Goal: Information Seeking & Learning: Learn about a topic

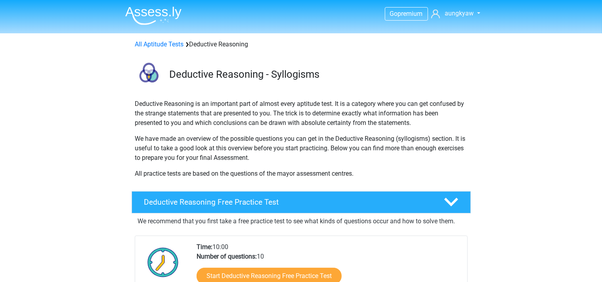
scroll to position [125, 0]
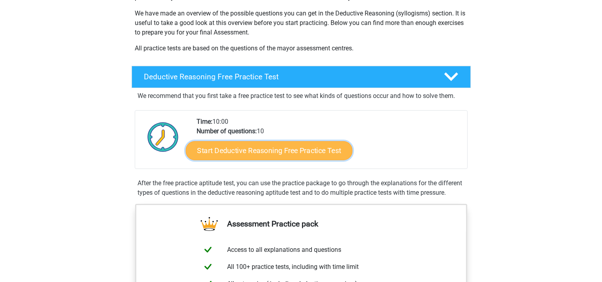
click at [268, 151] on link "Start Deductive Reasoning Free Practice Test" at bounding box center [268, 150] width 167 height 19
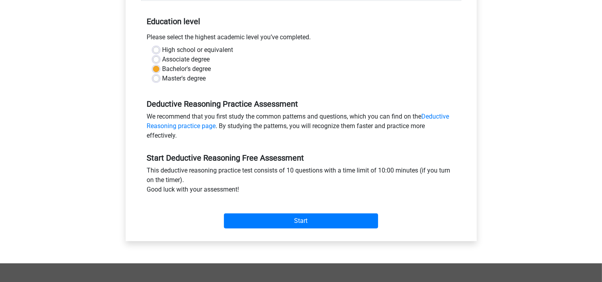
scroll to position [167, 0]
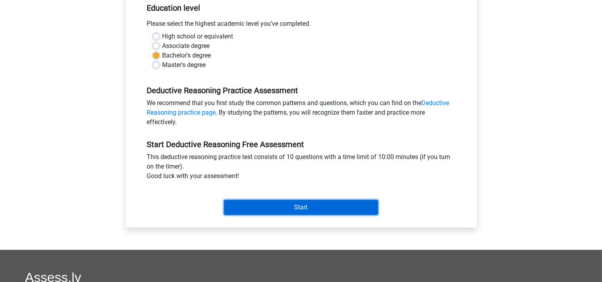
click at [277, 209] on input "Start" at bounding box center [301, 207] width 154 height 15
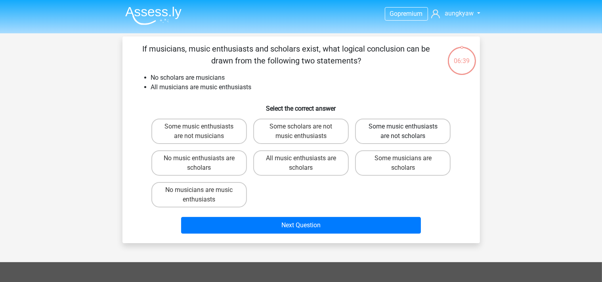
click at [403, 133] on label "Some music enthusiasts are not scholars" at bounding box center [403, 130] width 96 height 25
click at [403, 132] on input "Some music enthusiasts are not scholars" at bounding box center [405, 128] width 5 height 5
radio input "true"
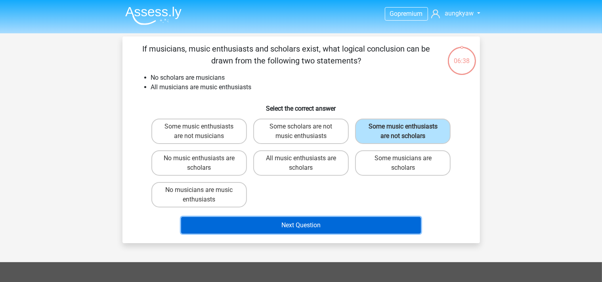
click at [309, 225] on button "Next Question" at bounding box center [301, 225] width 240 height 17
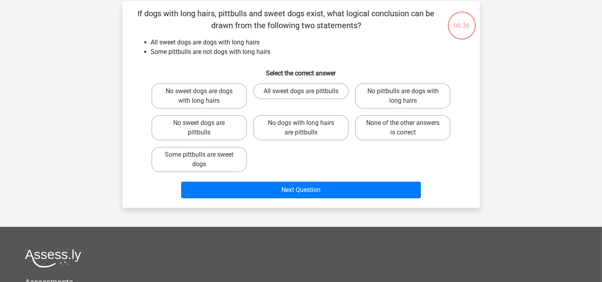
scroll to position [36, 0]
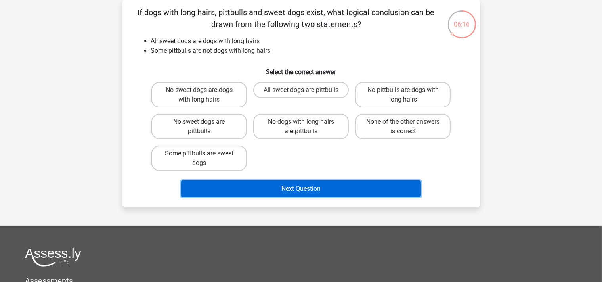
click at [307, 190] on button "Next Question" at bounding box center [301, 188] width 240 height 17
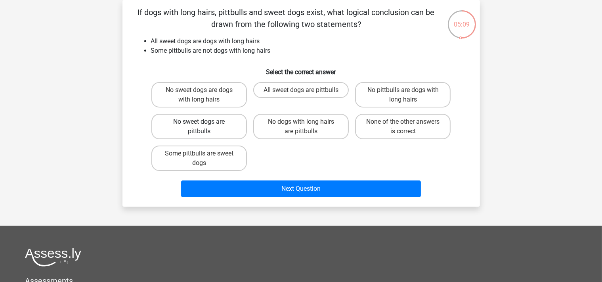
click at [196, 118] on label "No sweet dogs are pittbulls" at bounding box center [199, 126] width 96 height 25
drag, startPoint x: 218, startPoint y: 161, endPoint x: 246, endPoint y: 158, distance: 28.7
click at [232, 203] on div "If dogs with long hairs, pittbulls and sweet dogs exist, what logical conclusio…" at bounding box center [300, 103] width 357 height 206
click at [226, 134] on label "No sweet dogs are pittbulls" at bounding box center [199, 126] width 96 height 25
click at [204, 127] on input "No sweet dogs are pittbulls" at bounding box center [201, 124] width 5 height 5
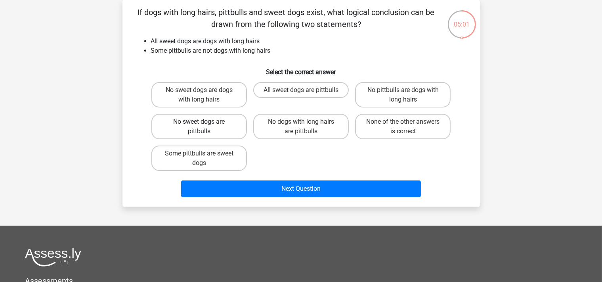
radio input "true"
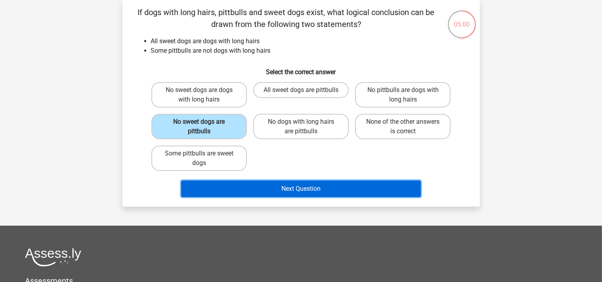
click at [296, 188] on button "Next Question" at bounding box center [301, 188] width 240 height 17
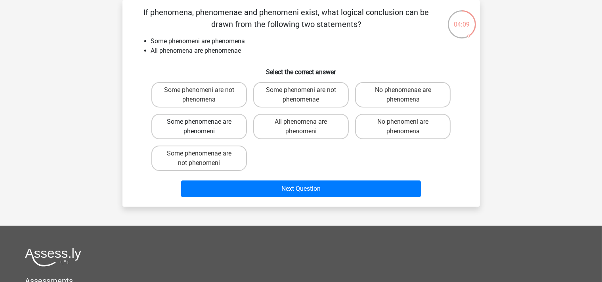
click at [226, 128] on label "Some phenomenae are phenomeni" at bounding box center [199, 126] width 96 height 25
click at [204, 127] on input "Some phenomenae are phenomeni" at bounding box center [201, 124] width 5 height 5
radio input "true"
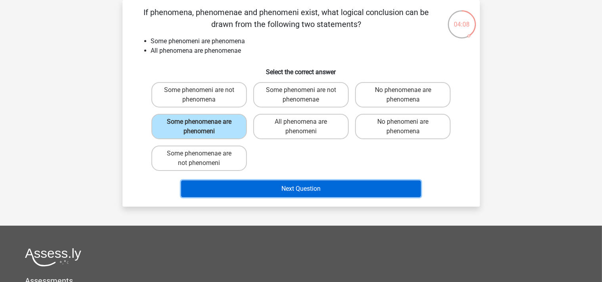
click at [296, 190] on button "Next Question" at bounding box center [301, 188] width 240 height 17
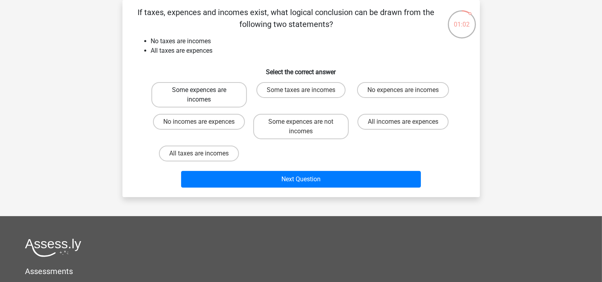
click at [223, 96] on label "Some expences are incomes" at bounding box center [199, 94] width 96 height 25
click at [204, 95] on input "Some expences are incomes" at bounding box center [201, 92] width 5 height 5
radio input "true"
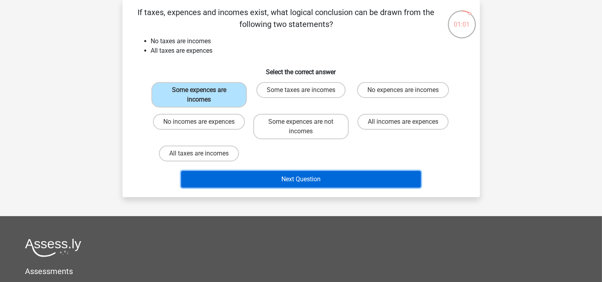
click at [318, 180] on button "Next Question" at bounding box center [301, 179] width 240 height 17
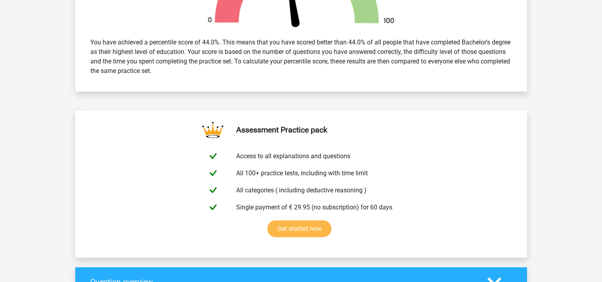
scroll to position [334, 0]
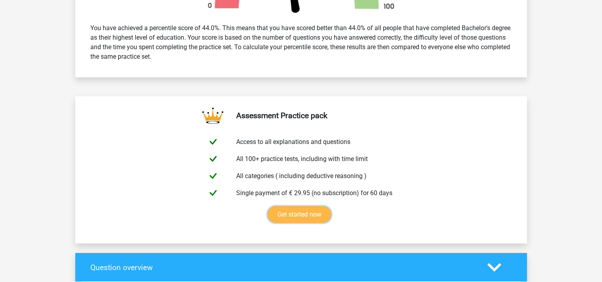
click at [294, 213] on link "Get started now" at bounding box center [299, 214] width 64 height 17
